Goal: Use online tool/utility

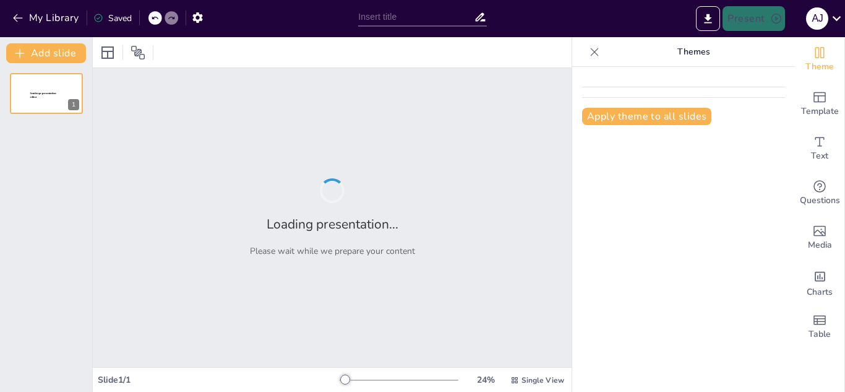
type input "Entendiendo el Margen de Contribución con Empanadas y Más"
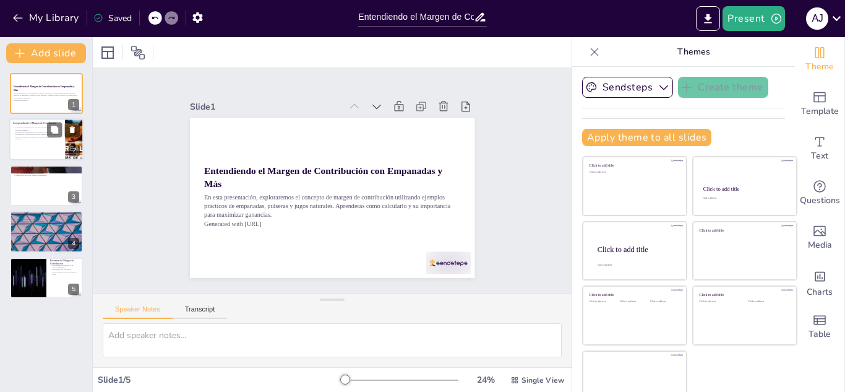
click at [48, 141] on div at bounding box center [46, 140] width 74 height 42
type textarea "El margen de contribución es una medida clave que ayuda a las empresas a entend…"
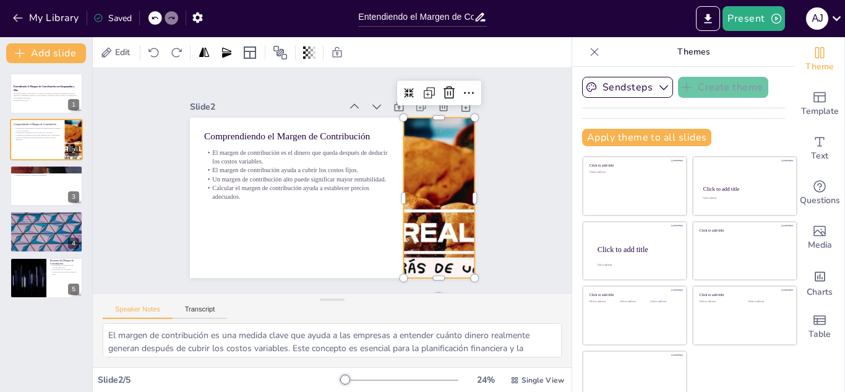
click at [389, 184] on div "Comprendiendo el Margen de Contribución El margen de contribución es el dinero …" at bounding box center [317, 170] width 297 height 325
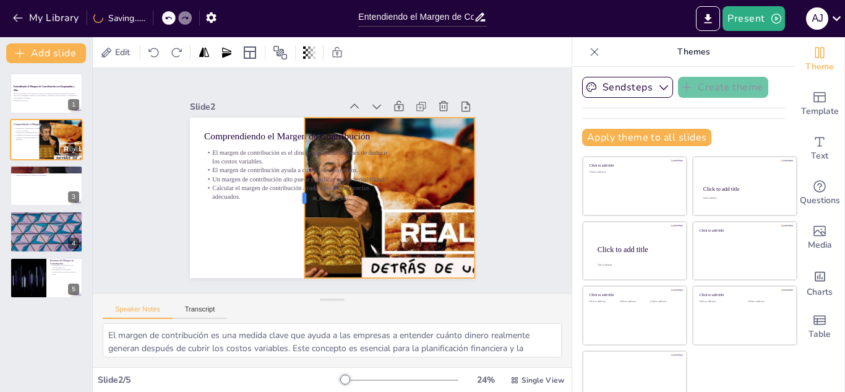
drag, startPoint x: 388, startPoint y: 195, endPoint x: 289, endPoint y: 165, distance: 103.7
click at [289, 165] on div at bounding box center [295, 183] width 74 height 150
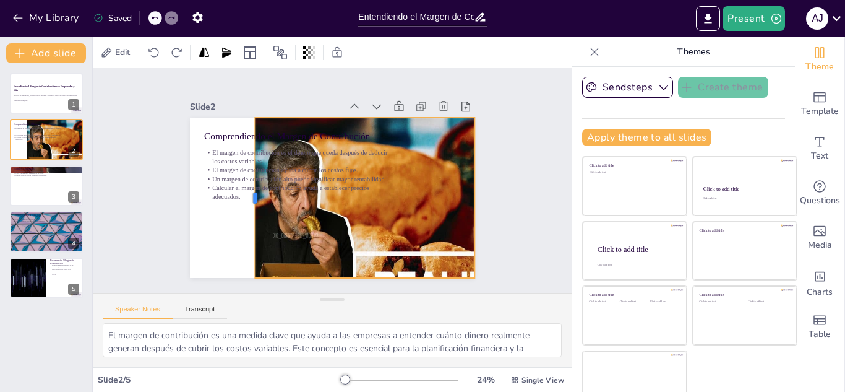
drag, startPoint x: 290, startPoint y: 164, endPoint x: 241, endPoint y: 154, distance: 49.9
click at [387, 154] on div at bounding box center [408, 146] width 43 height 159
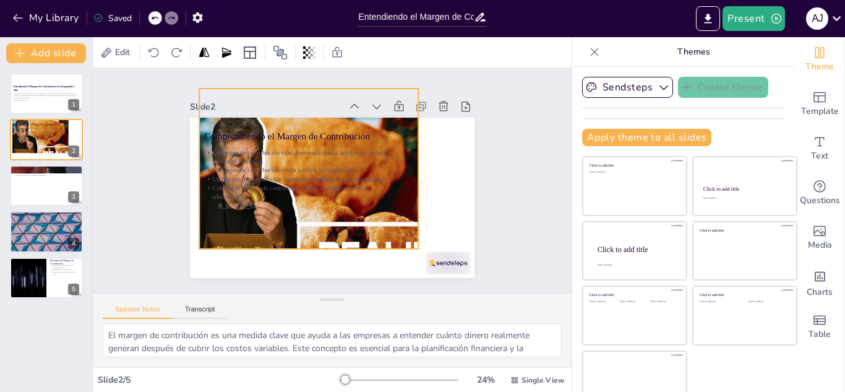
drag, startPoint x: 375, startPoint y: 205, endPoint x: 323, endPoint y: 182, distance: 56.2
click at [323, 182] on div "Comprendiendo el Margen de Contribución El margen de contribución es el dinero …" at bounding box center [378, 138] width 190 height 212
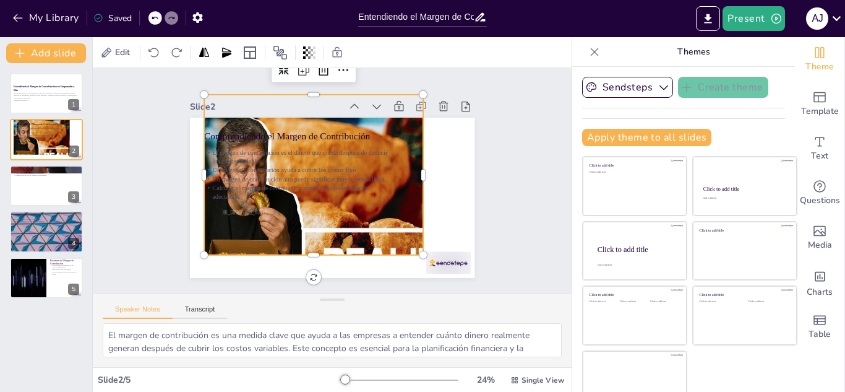
click at [323, 182] on p "Calcular el margen de contribución ayuda a establecer precios adecuados." at bounding box center [310, 149] width 74 height 181
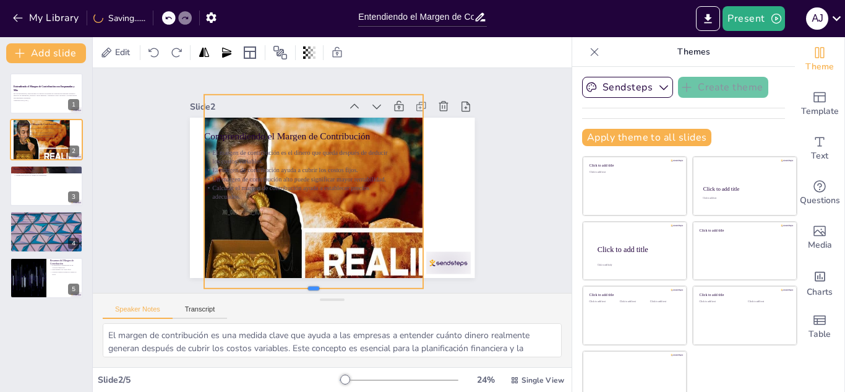
drag, startPoint x: 298, startPoint y: 250, endPoint x: 301, endPoint y: 283, distance: 33.5
click at [301, 283] on div "Slide 1 Entendiendo el Margen de Contribución con Empanadas y Más En esta prese…" at bounding box center [332, 180] width 479 height 225
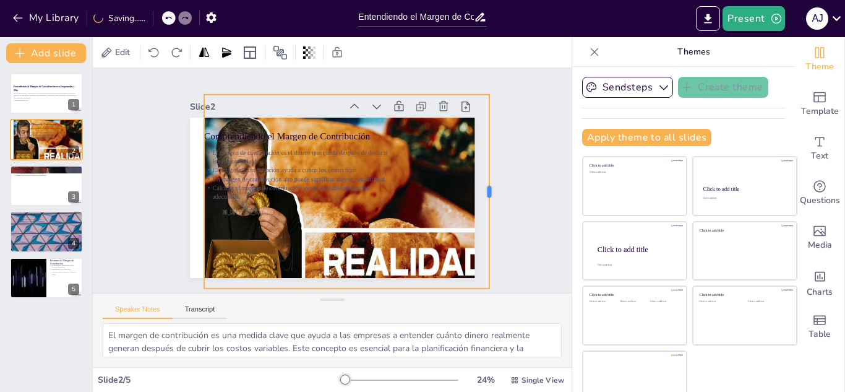
drag, startPoint x: 409, startPoint y: 187, endPoint x: 475, endPoint y: 187, distance: 66.2
click at [450, 316] on div at bounding box center [354, 341] width 191 height 50
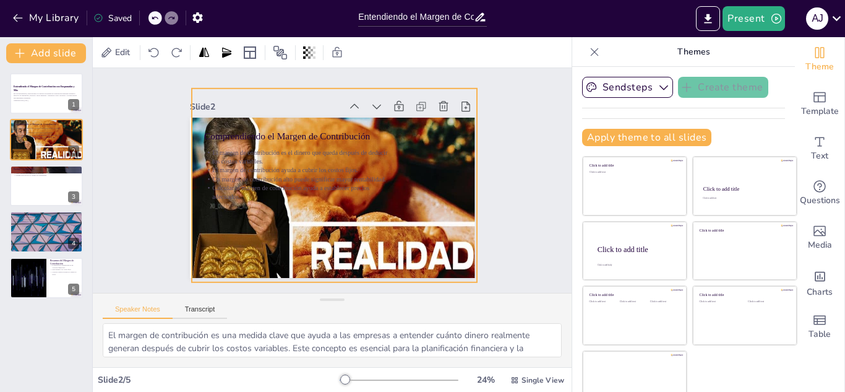
drag, startPoint x: 445, startPoint y: 184, endPoint x: 433, endPoint y: 178, distance: 13.8
click at [433, 178] on div at bounding box center [339, 212] width 399 height 365
click at [354, 168] on p "El margen de contribución ayuda a cubrir los costos fijos." at bounding box center [320, 145] width 116 height 155
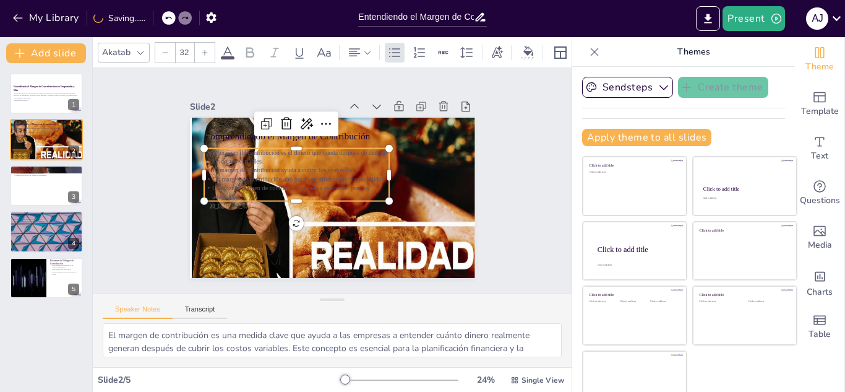
click at [232, 49] on icon at bounding box center [227, 52] width 15 height 15
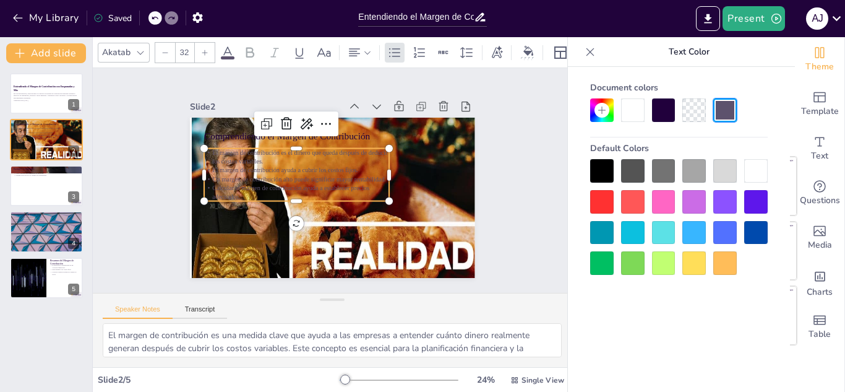
click at [760, 172] on div at bounding box center [756, 171] width 24 height 24
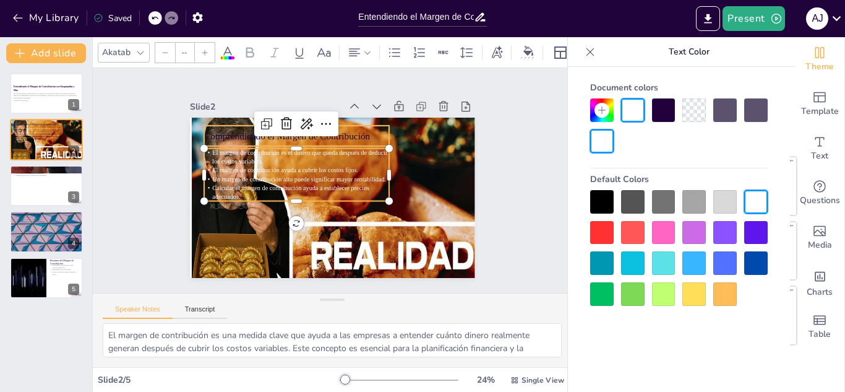
type input "48"
click at [354, 131] on p "Comprendiendo el Margen de Contribución" at bounding box center [335, 123] width 147 height 134
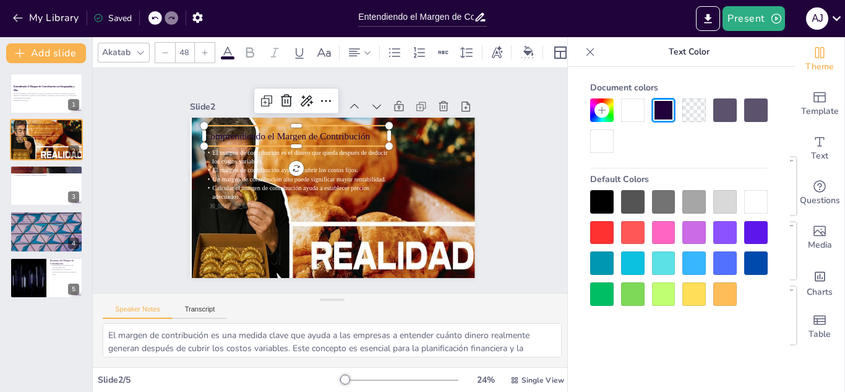
click at [764, 200] on div at bounding box center [756, 202] width 24 height 24
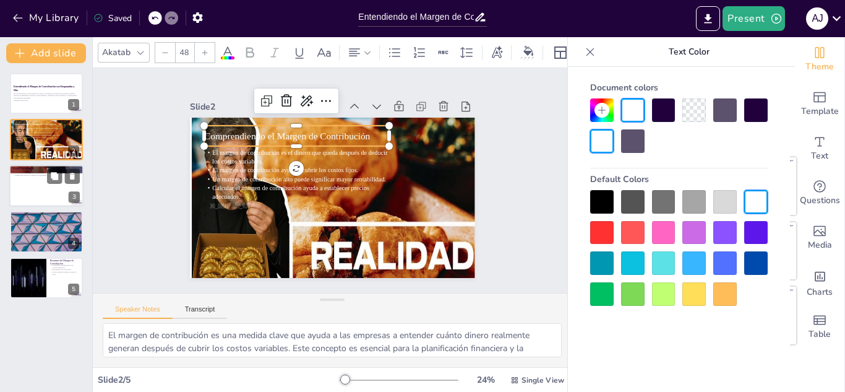
click at [39, 196] on div at bounding box center [46, 186] width 74 height 42
type textarea "El precio de venta es crucial para determinar el margen de contribución. Un pre…"
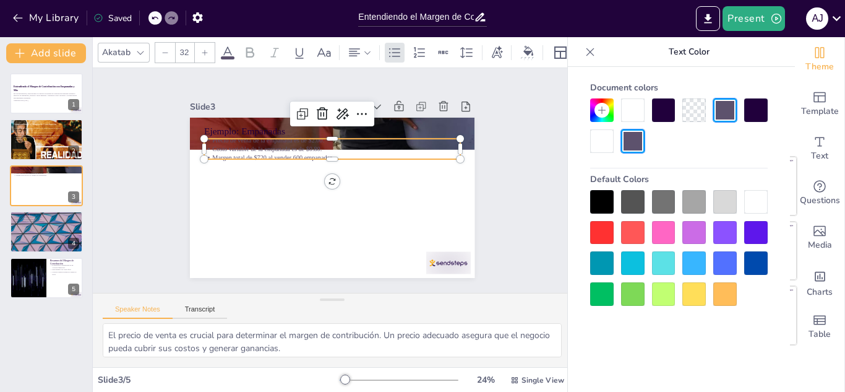
click at [299, 136] on p "Precio de venta de la empanada es de $2.00." at bounding box center [348, 143] width 238 height 113
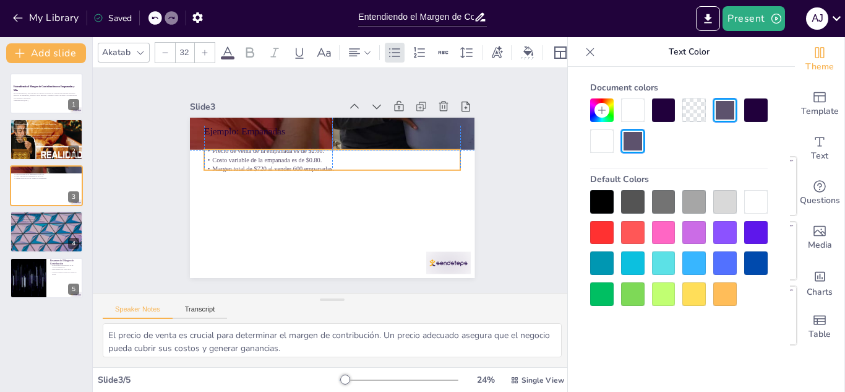
drag, startPoint x: 322, startPoint y: 153, endPoint x: 322, endPoint y: 163, distance: 9.3
click at [322, 163] on p "Margen total de $720 al vender 600 empanadas." at bounding box center [338, 169] width 226 height 135
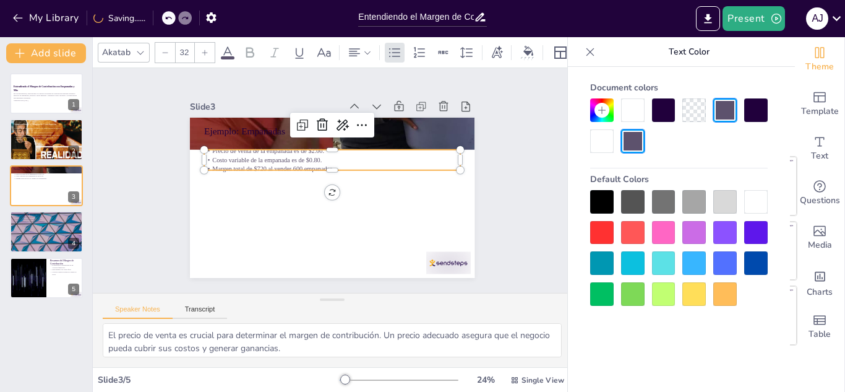
click at [319, 163] on p "Margen total de $720 al vender 600 empanadas." at bounding box center [339, 171] width 213 height 158
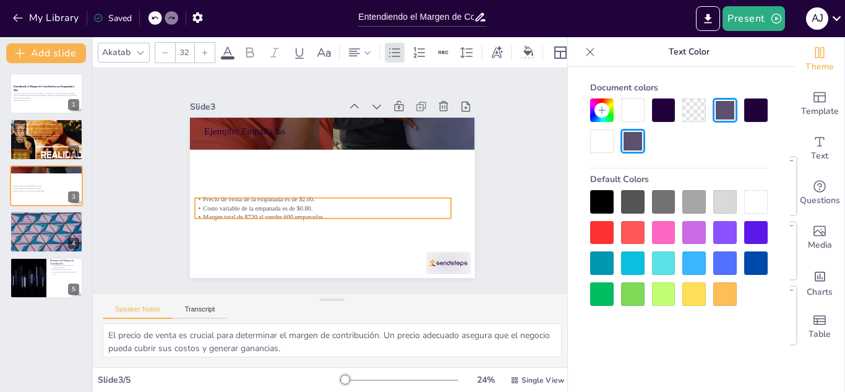
drag, startPoint x: 335, startPoint y: 154, endPoint x: 325, endPoint y: 203, distance: 50.6
click at [325, 203] on p "Costo variable de la empanada es de $0.80." at bounding box center [304, 189] width 158 height 213
click at [325, 203] on p "Costo variable de la empanada es de $0.80." at bounding box center [301, 184] width 136 height 226
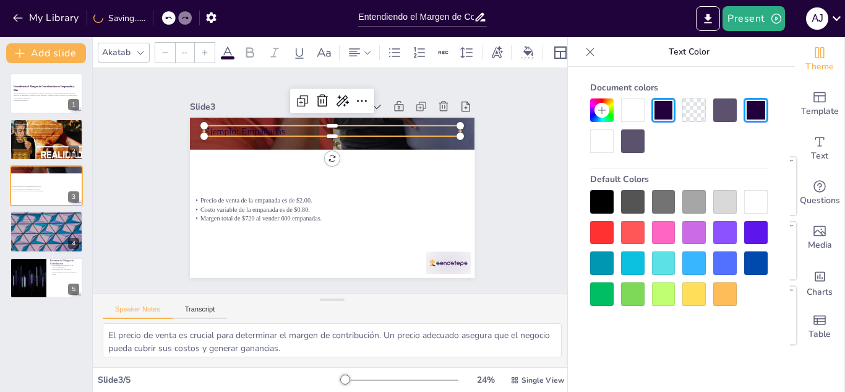
type input "48"
click at [340, 133] on div "Ejemplo: Empanadas Precio de venta de la empanada es de $2.00. Costo variable d…" at bounding box center [323, 194] width 327 height 281
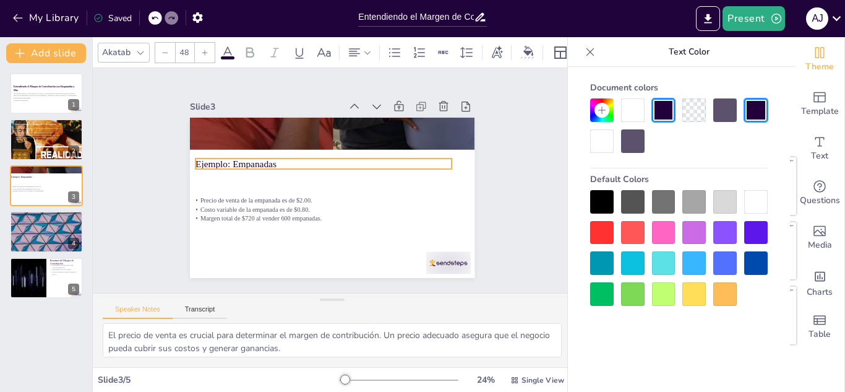
drag, startPoint x: 317, startPoint y: 131, endPoint x: 308, endPoint y: 163, distance: 33.9
click at [308, 163] on p "Ejemplo: Empanadas" at bounding box center [330, 161] width 239 height 116
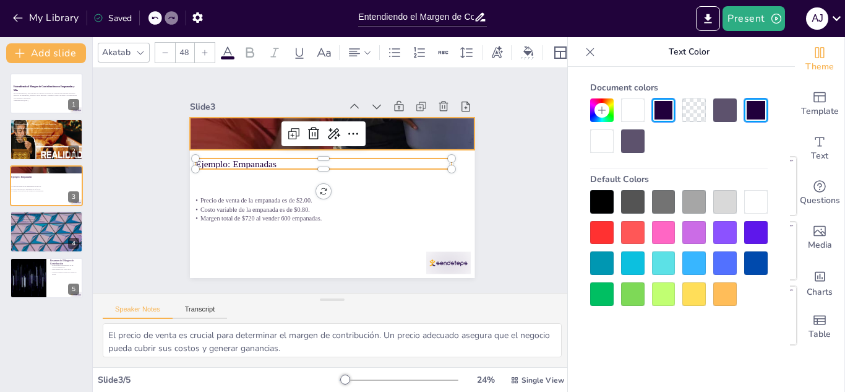
click at [369, 128] on div at bounding box center [351, 137] width 404 height 440
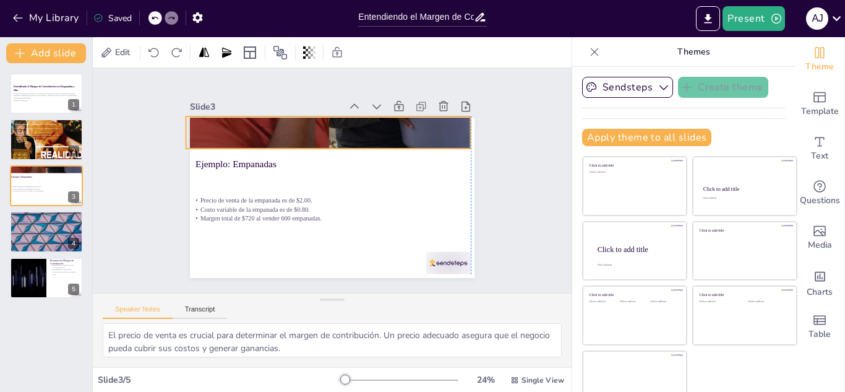
click at [318, 143] on div at bounding box center [343, 133] width 381 height 426
click at [46, 232] on div at bounding box center [46, 231] width 74 height 42
type textarea "El precio de venta de la pulsera es fundamental para calcular su margen de cont…"
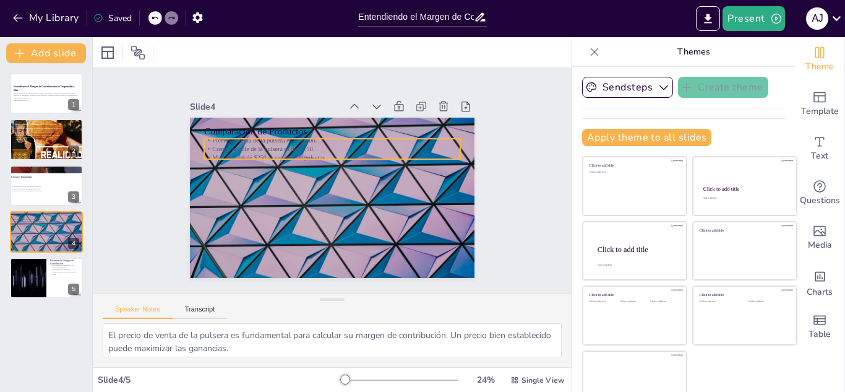
click at [226, 140] on p "Costo variable de la pulsera es de $2.50." at bounding box center [345, 151] width 238 height 113
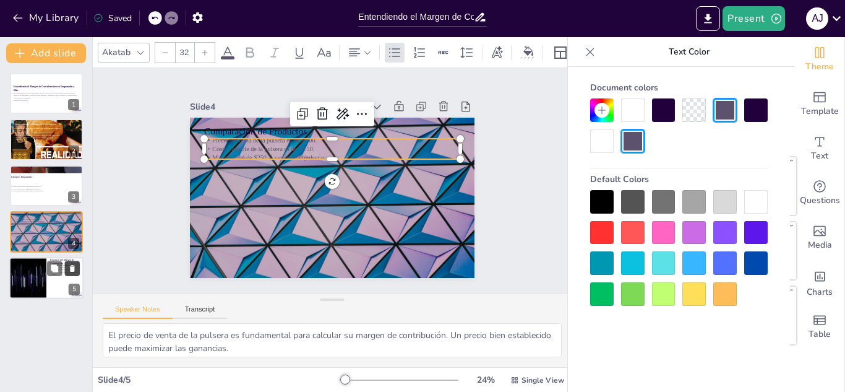
click at [68, 268] on icon at bounding box center [72, 267] width 9 height 9
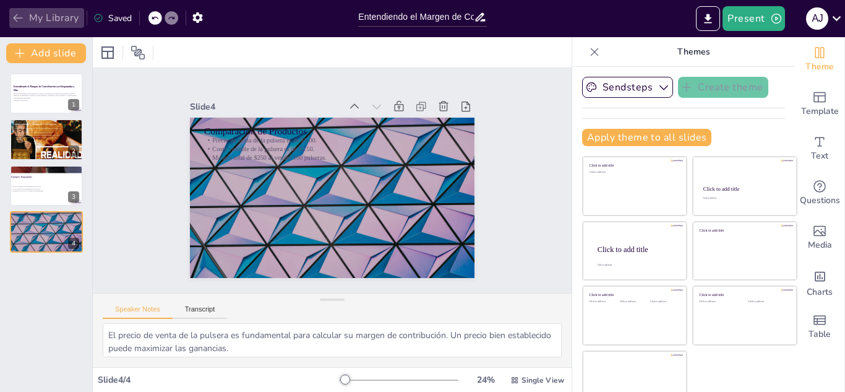
click at [17, 21] on icon "button" at bounding box center [17, 18] width 9 height 8
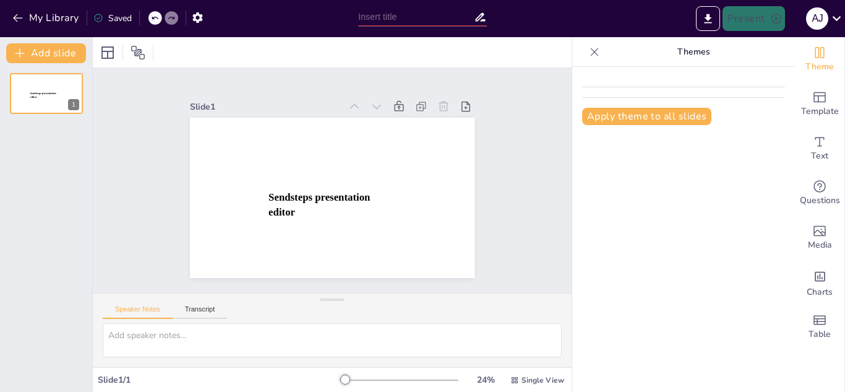
type input "New Sendsteps"
